Goal: Transaction & Acquisition: Purchase product/service

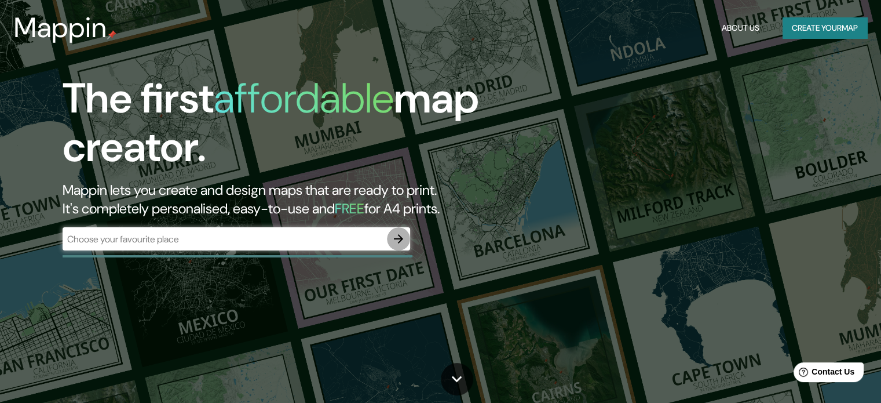
click at [402, 239] on icon "button" at bounding box center [398, 238] width 9 height 9
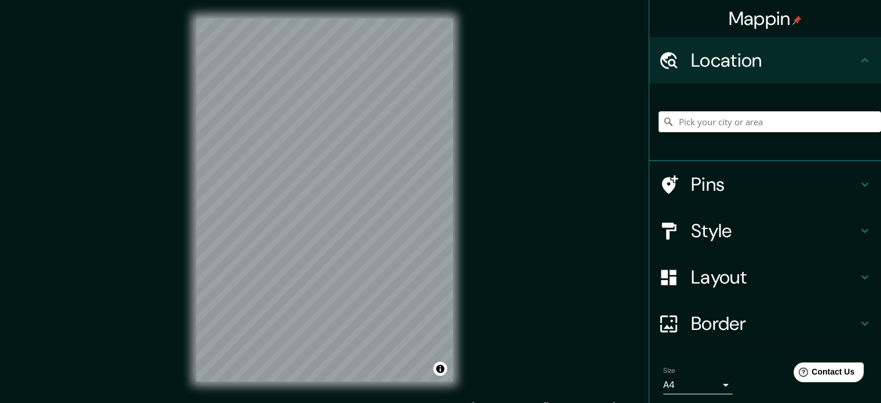
click at [686, 133] on div at bounding box center [770, 122] width 222 height 58
click at [672, 110] on div at bounding box center [770, 122] width 222 height 58
click at [713, 121] on input "Pick your city or area" at bounding box center [770, 121] width 222 height 21
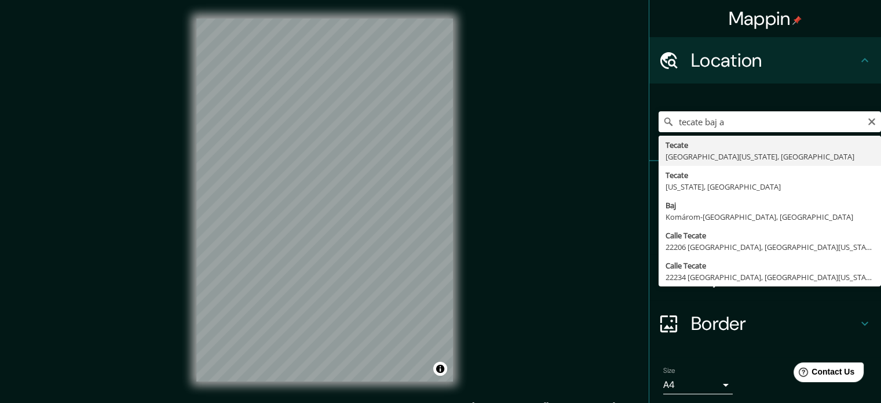
type input "Tecate, [GEOGRAPHIC_DATA][US_STATE], [GEOGRAPHIC_DATA]"
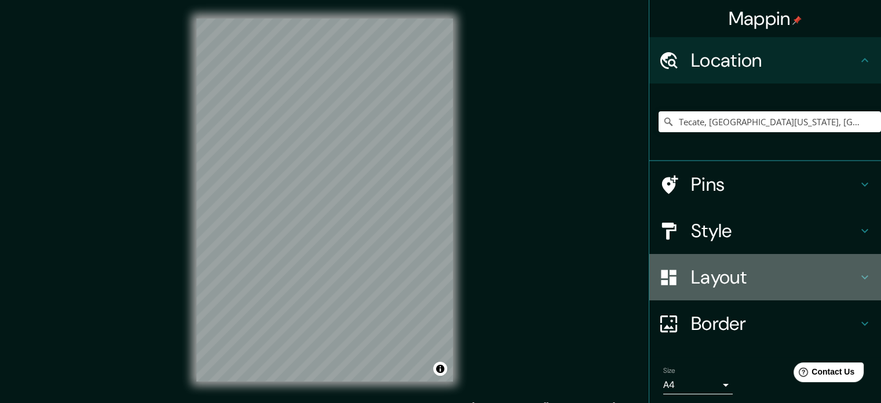
click at [772, 280] on h4 "Layout" at bounding box center [774, 276] width 167 height 23
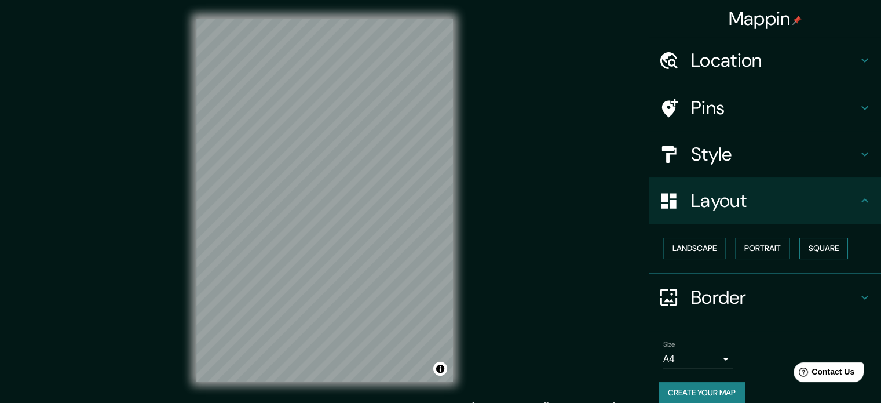
click at [827, 249] on button "Square" at bounding box center [824, 248] width 49 height 21
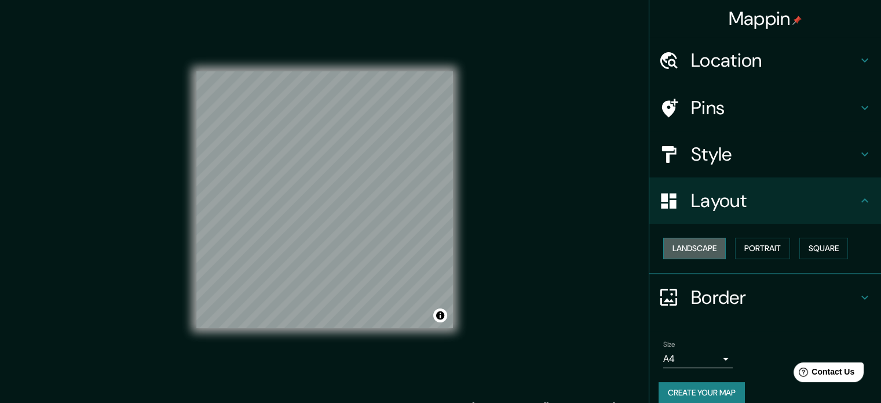
click at [700, 250] on button "Landscape" at bounding box center [694, 248] width 63 height 21
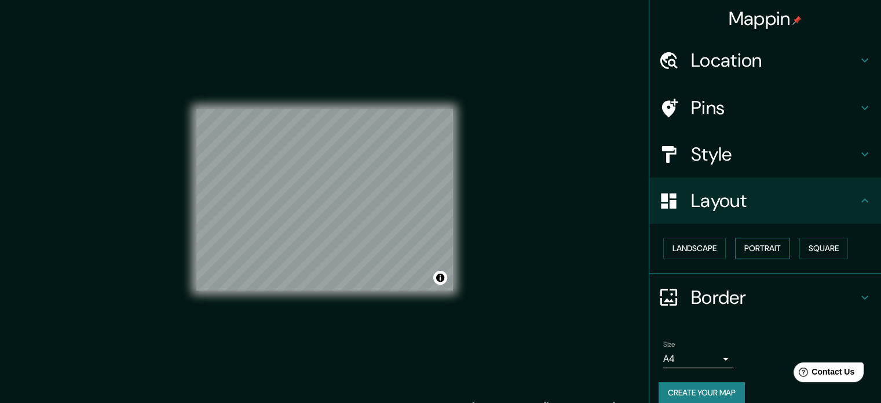
click at [761, 242] on button "Portrait" at bounding box center [762, 248] width 55 height 21
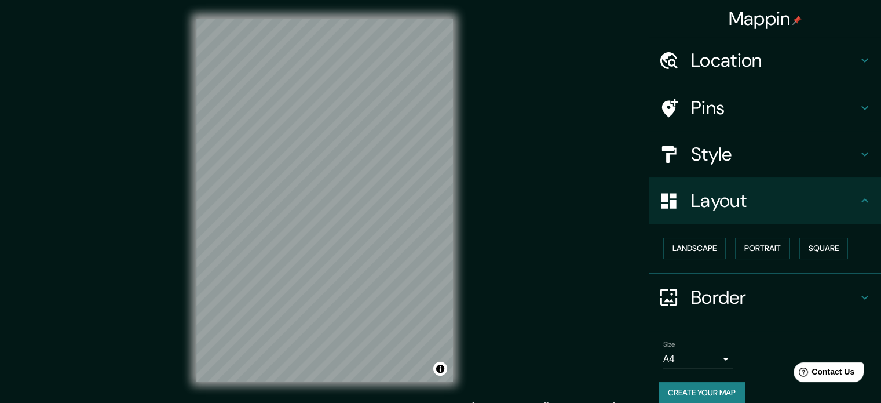
click at [769, 199] on h4 "Layout" at bounding box center [774, 200] width 167 height 23
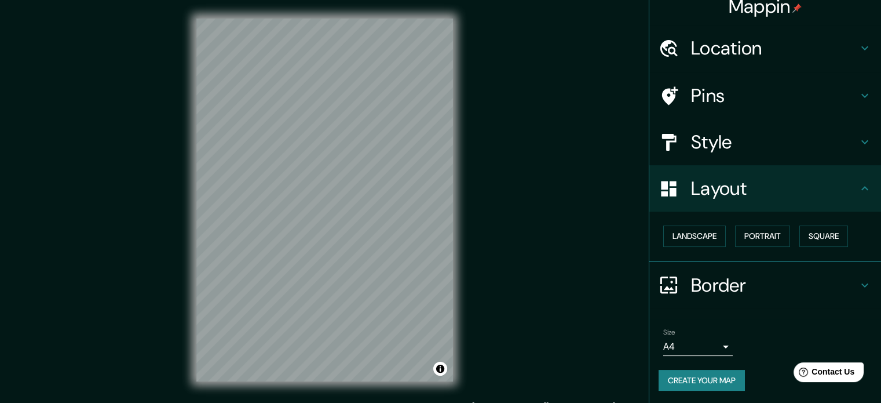
scroll to position [13, 0]
click at [761, 284] on h4 "Border" at bounding box center [774, 284] width 167 height 23
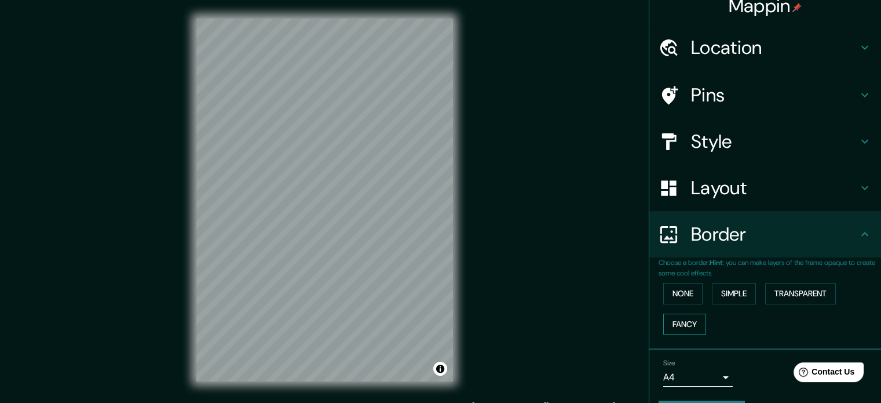
click at [693, 325] on button "Fancy" at bounding box center [684, 323] width 43 height 21
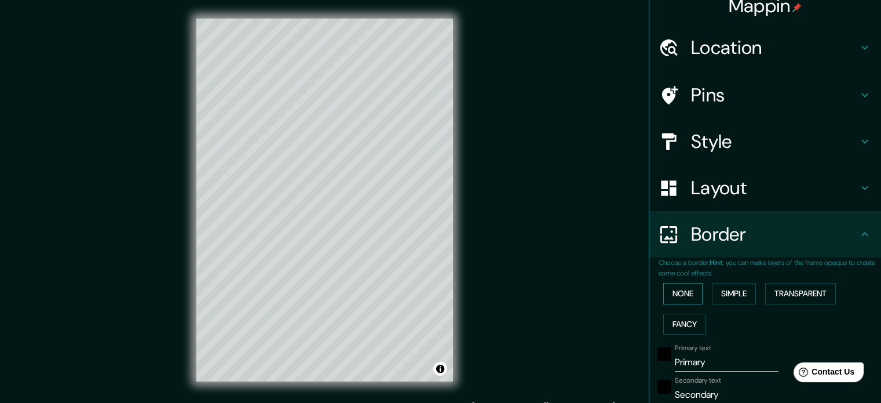
click at [687, 288] on button "None" at bounding box center [682, 293] width 39 height 21
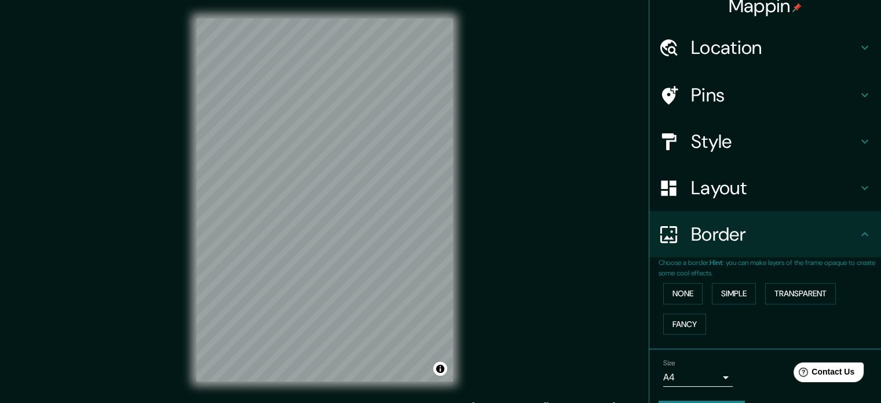
click at [743, 232] on h4 "Border" at bounding box center [774, 233] width 167 height 23
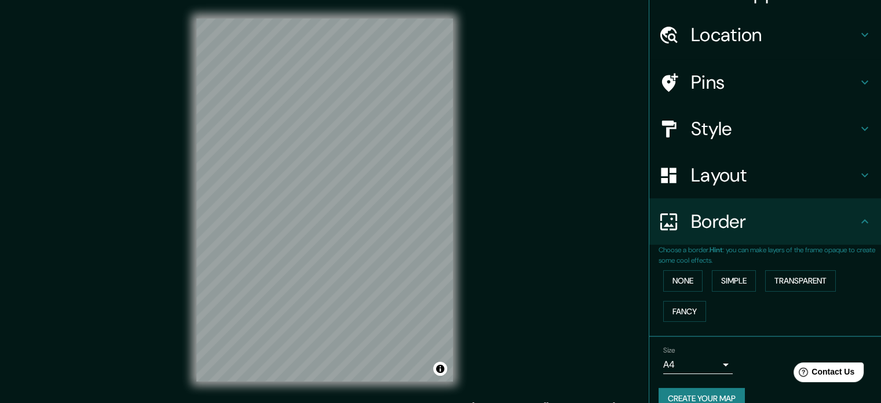
scroll to position [0, 0]
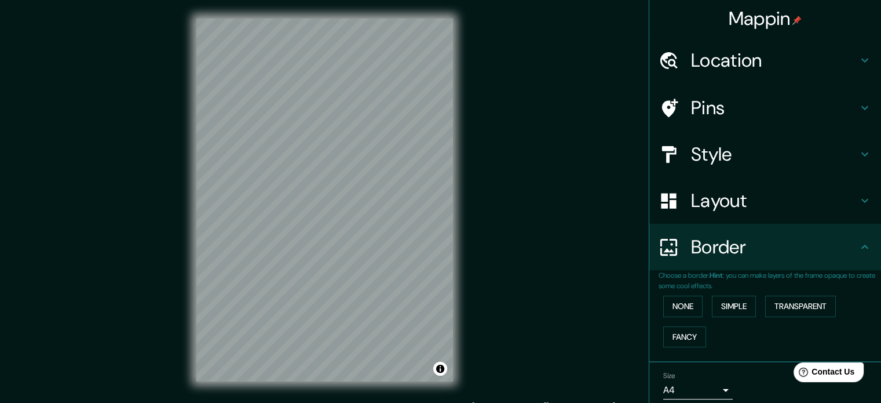
click at [723, 140] on div "Style" at bounding box center [766, 154] width 232 height 46
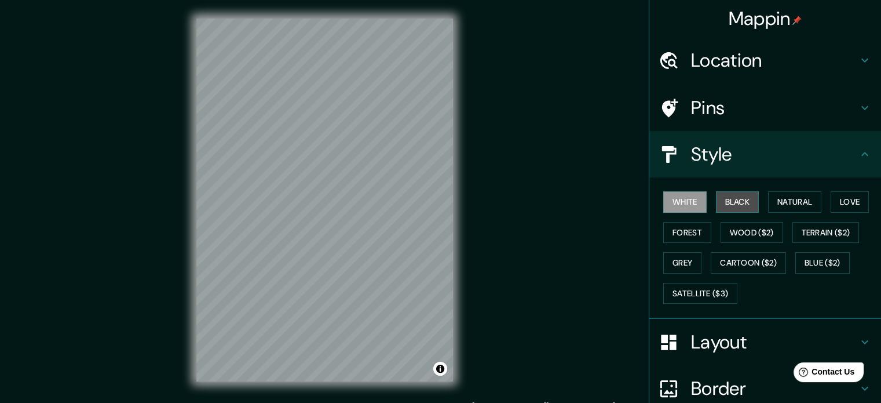
click at [729, 201] on button "Black" at bounding box center [737, 201] width 43 height 21
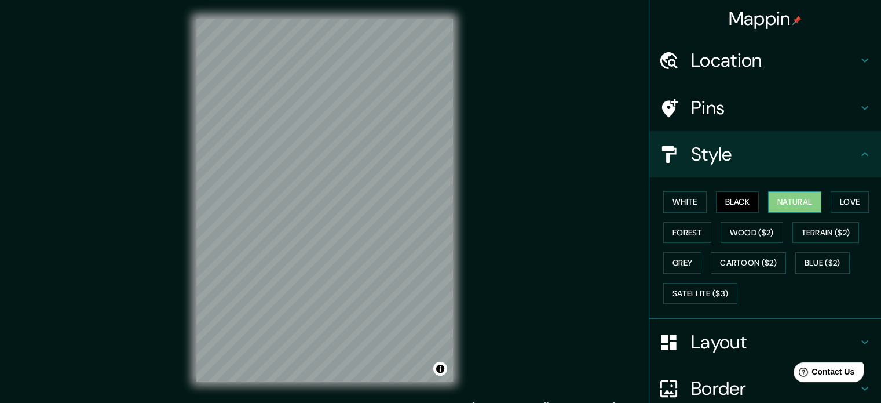
click at [783, 203] on button "Natural" at bounding box center [794, 201] width 53 height 21
click at [837, 196] on button "Love" at bounding box center [850, 201] width 38 height 21
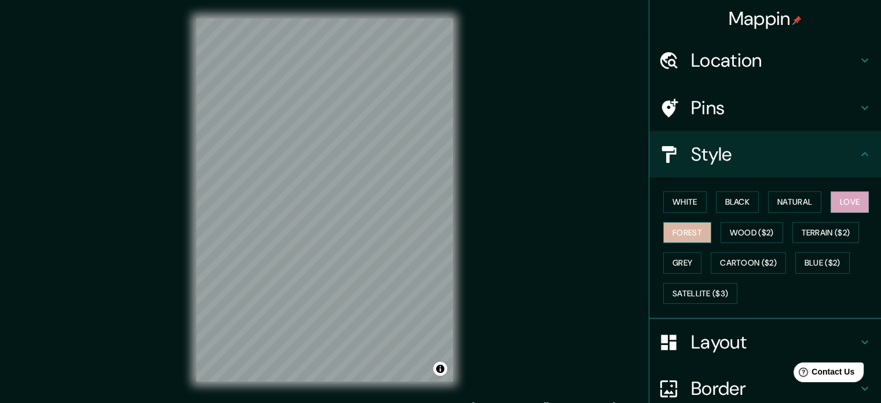
click at [686, 235] on button "Forest" at bounding box center [687, 232] width 48 height 21
click at [696, 207] on button "White" at bounding box center [684, 201] width 43 height 21
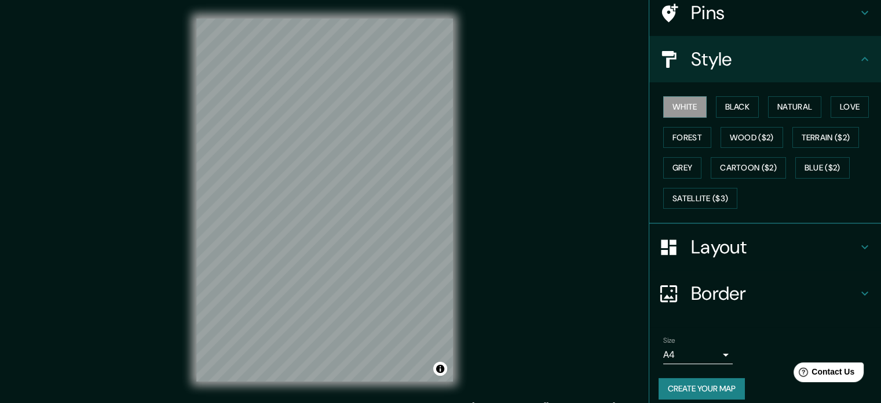
scroll to position [103, 0]
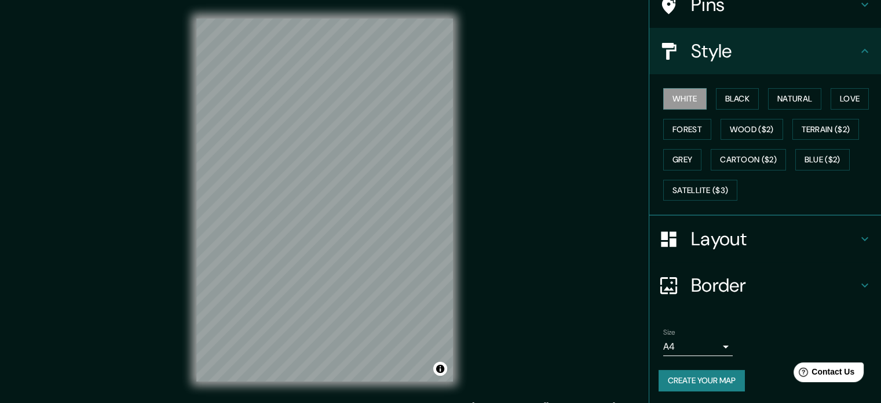
click at [699, 370] on button "Create your map" at bounding box center [702, 380] width 86 height 21
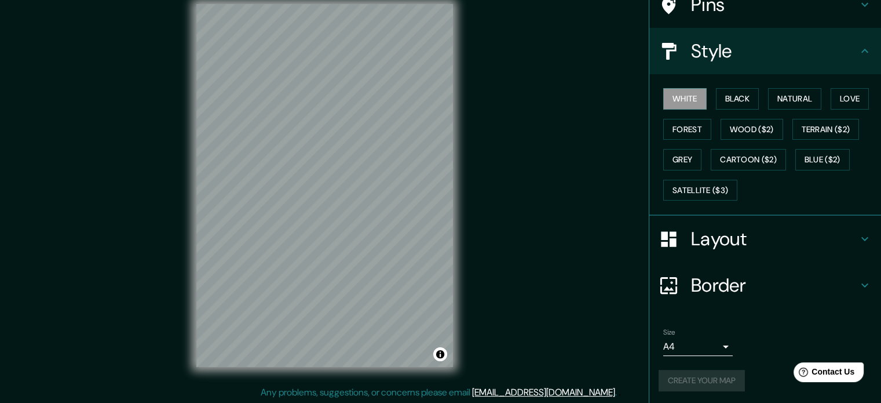
scroll to position [15, 0]
click at [674, 370] on button "Create your map" at bounding box center [702, 380] width 86 height 21
